Goal: Information Seeking & Learning: Learn about a topic

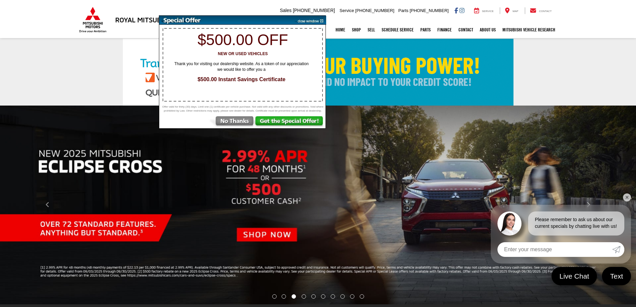
click at [240, 124] on img at bounding box center [231, 122] width 46 height 12
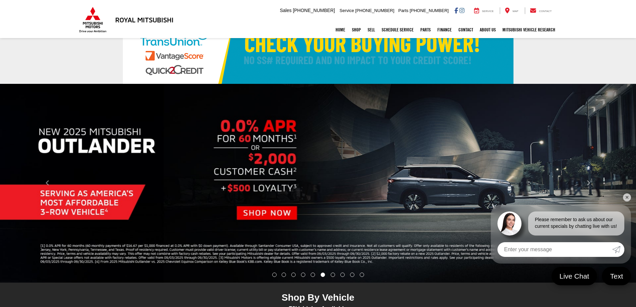
scroll to position [33, 0]
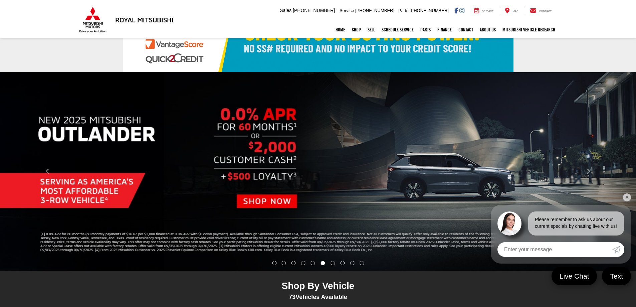
click at [263, 200] on img "carousel slide number 6 of 10" at bounding box center [318, 171] width 636 height 199
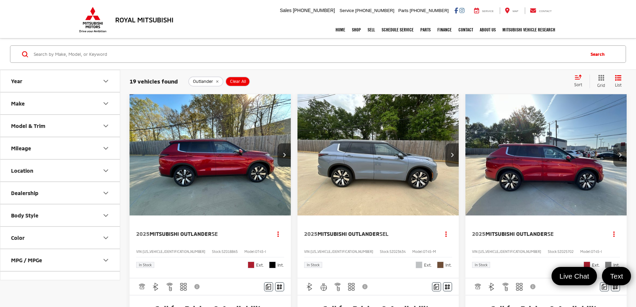
click at [109, 106] on icon "Make" at bounding box center [106, 104] width 8 height 8
click at [104, 217] on icon "Body Style" at bounding box center [106, 215] width 8 height 8
click at [105, 217] on icon "Body Style" at bounding box center [106, 215] width 8 height 8
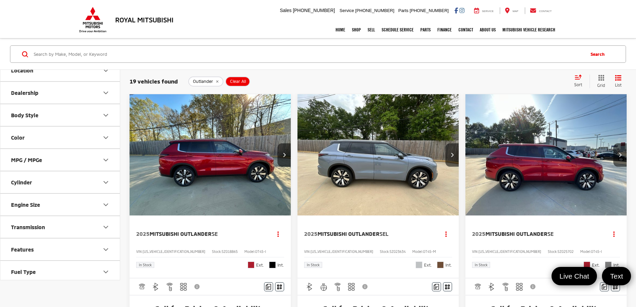
scroll to position [134, 0]
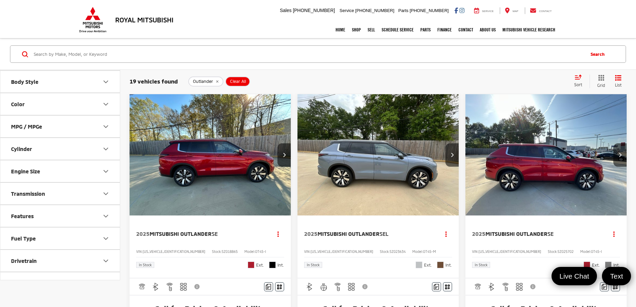
click at [106, 168] on icon "Engine Size" at bounding box center [106, 171] width 8 height 8
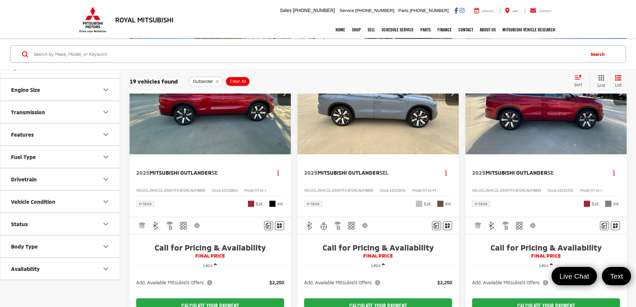
scroll to position [67, 0]
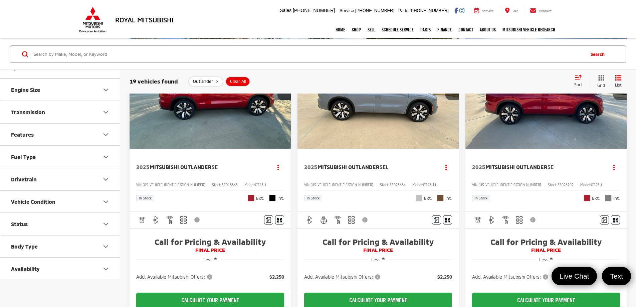
click at [109, 246] on icon "Body Type" at bounding box center [106, 247] width 8 height 8
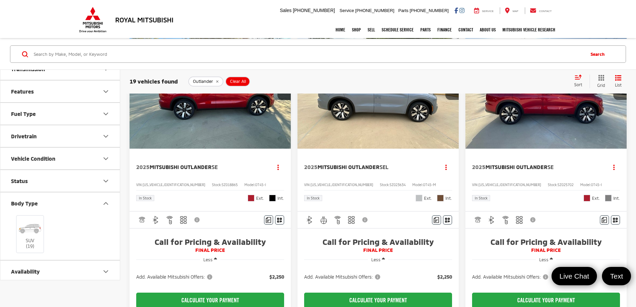
scroll to position [261, 0]
click at [108, 202] on icon "Body Type" at bounding box center [106, 201] width 8 height 8
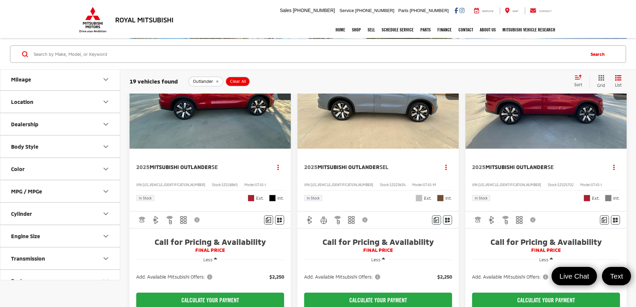
scroll to position [48, 0]
click at [105, 168] on icon "Body Style" at bounding box center [106, 167] width 8 height 8
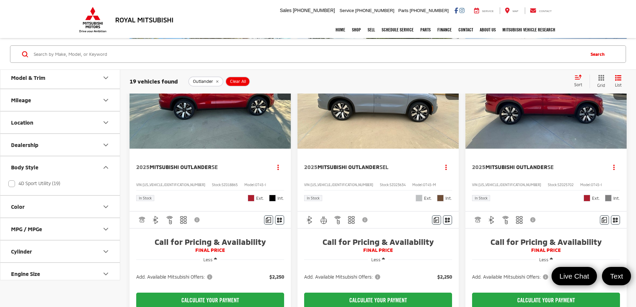
click at [105, 168] on icon "Body Style" at bounding box center [106, 167] width 8 height 8
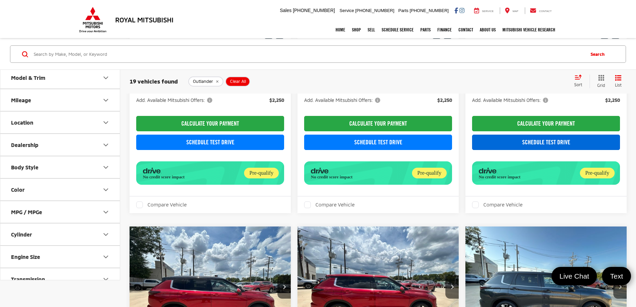
scroll to position [635, 0]
